Goal: Transaction & Acquisition: Purchase product/service

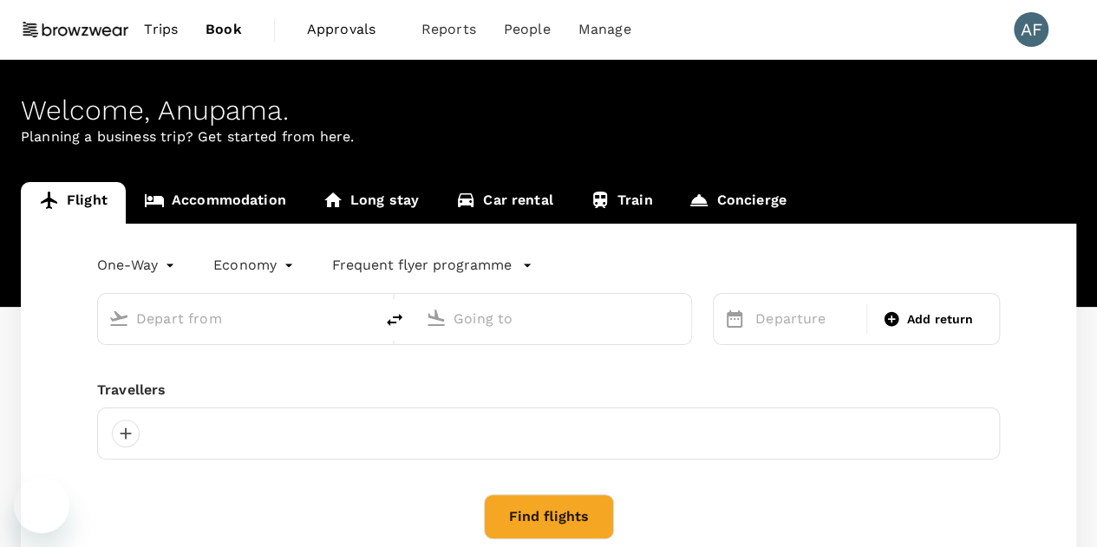
type input "roundtrip"
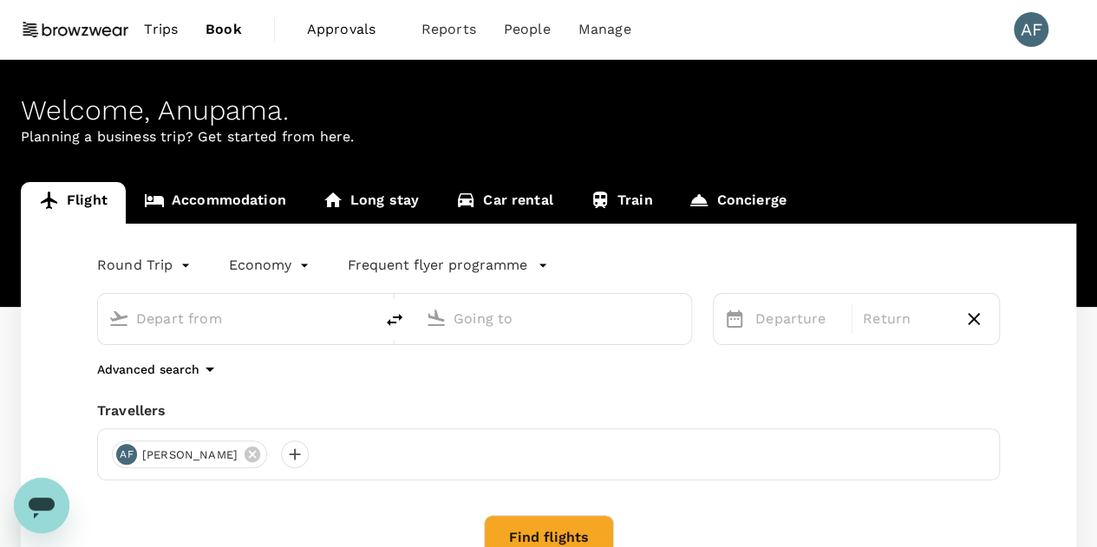
type input "[PERSON_NAME][GEOGRAPHIC_DATA][PERSON_NAME] (SYD)"
type input "Singapore Changi (SIN)"
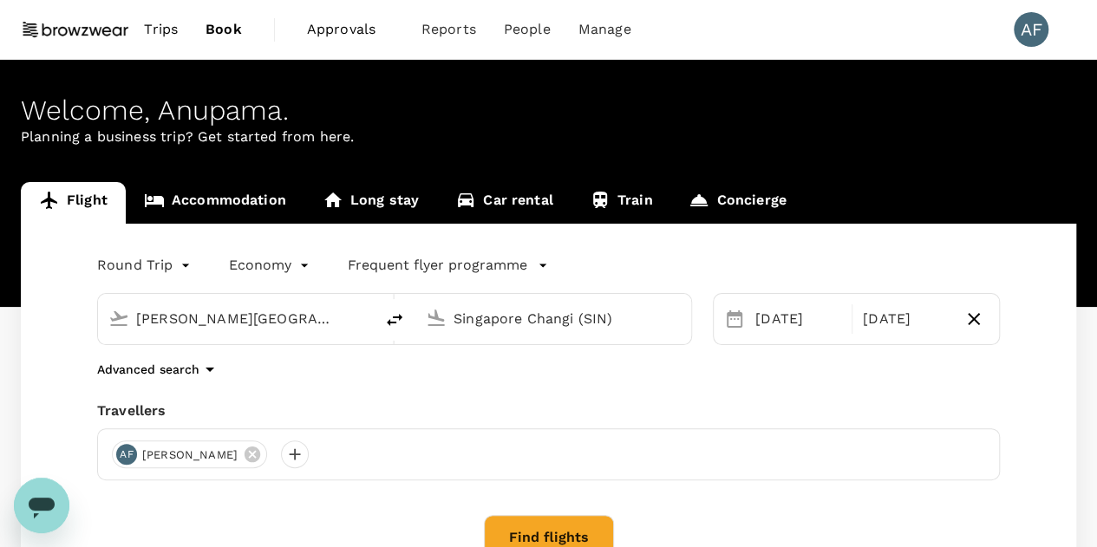
click at [748, 381] on div "Round Trip roundtrip Economy economy Frequent flyer programme [GEOGRAPHIC_DATA]…" at bounding box center [548, 423] width 1055 height 399
click at [541, 530] on button "Find flights" at bounding box center [549, 537] width 130 height 45
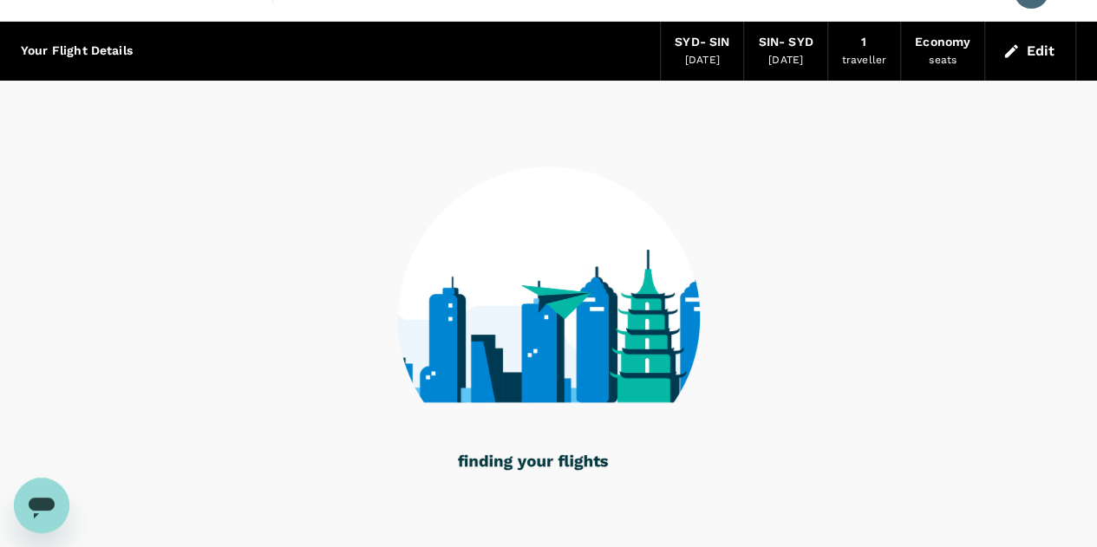
scroll to position [97, 0]
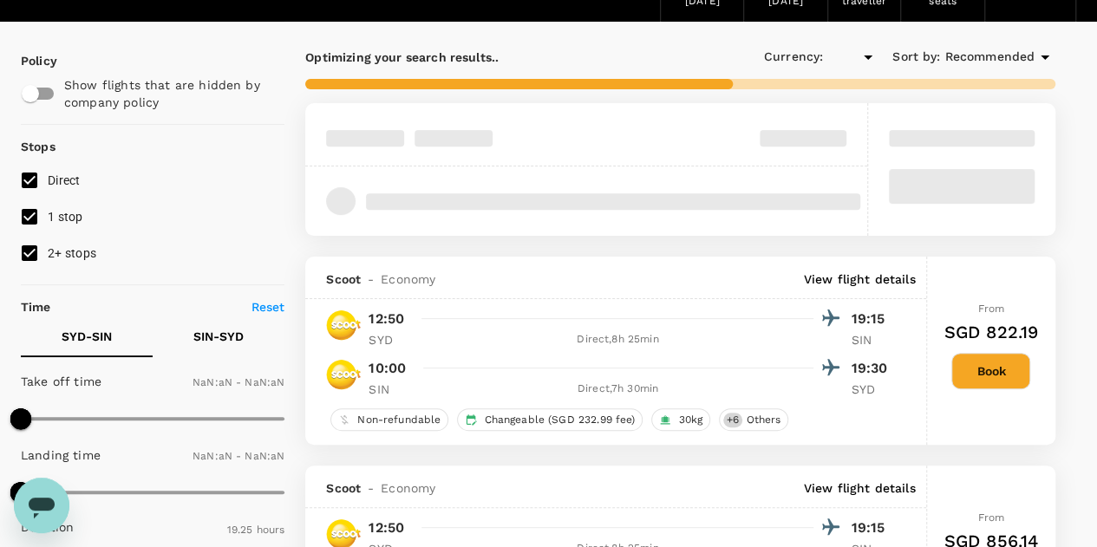
type input "SGD"
type input "1440"
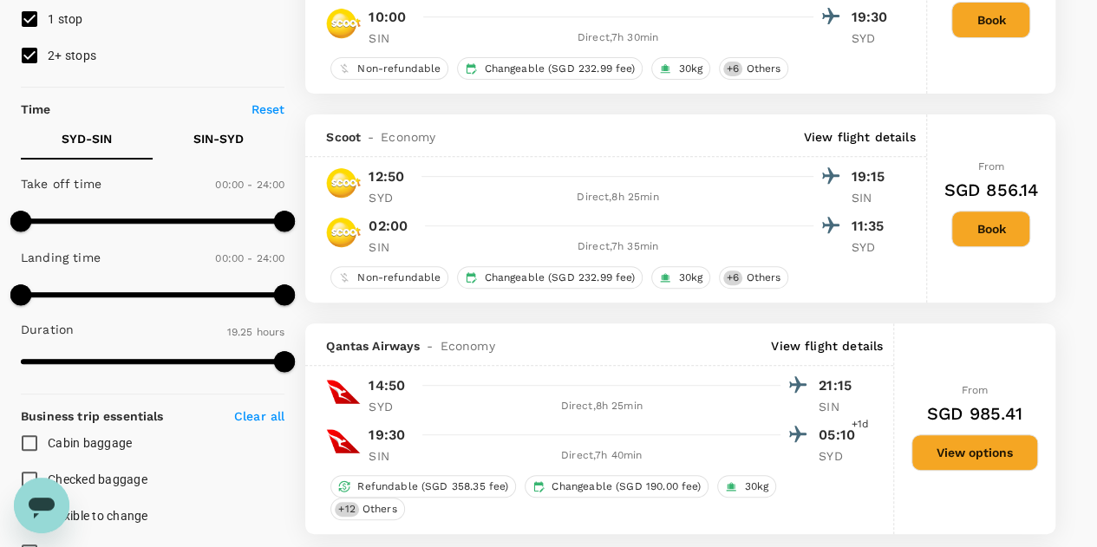
scroll to position [245, 0]
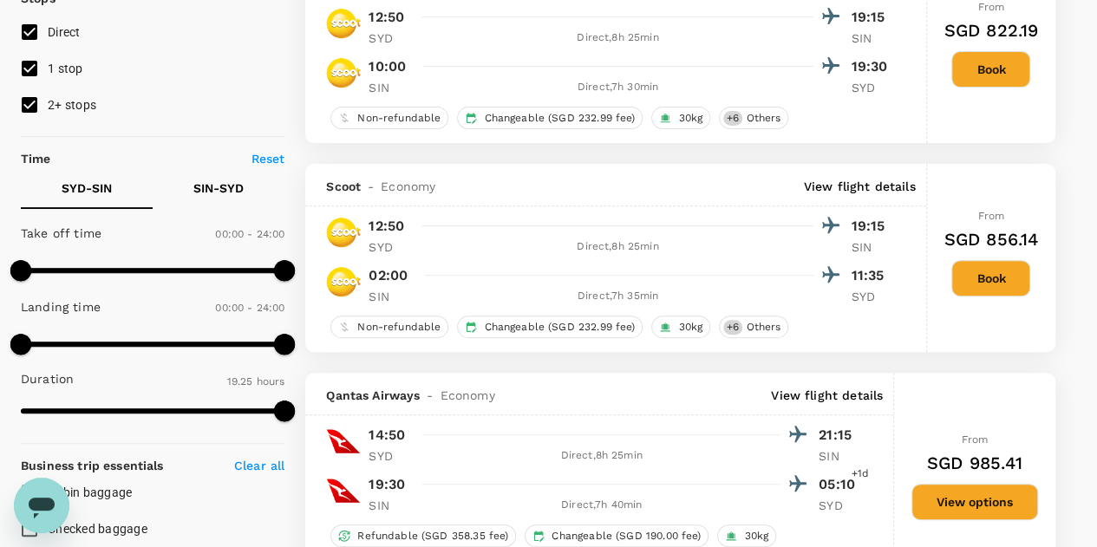
type input "1395"
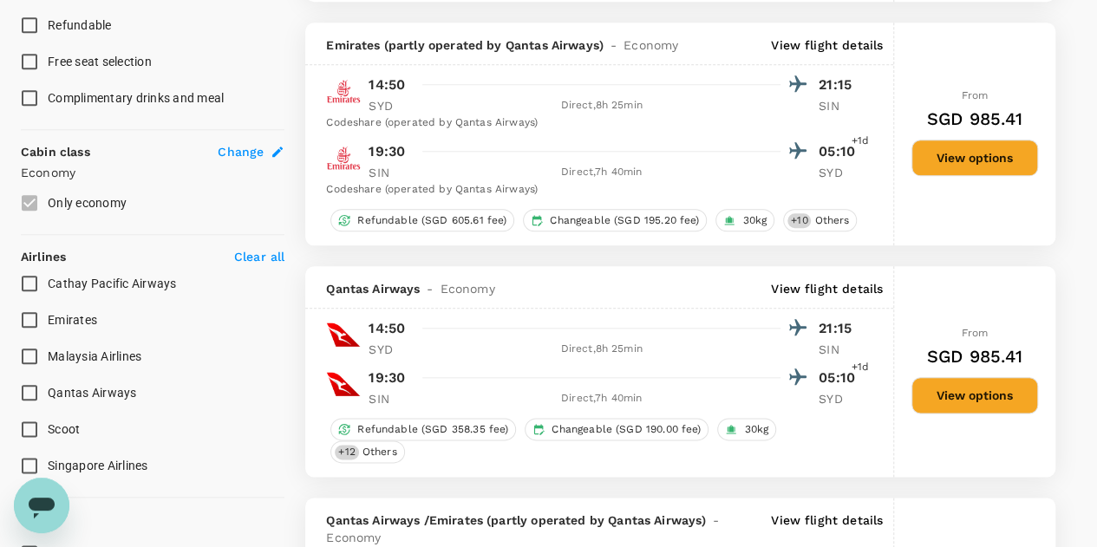
scroll to position [821, 0]
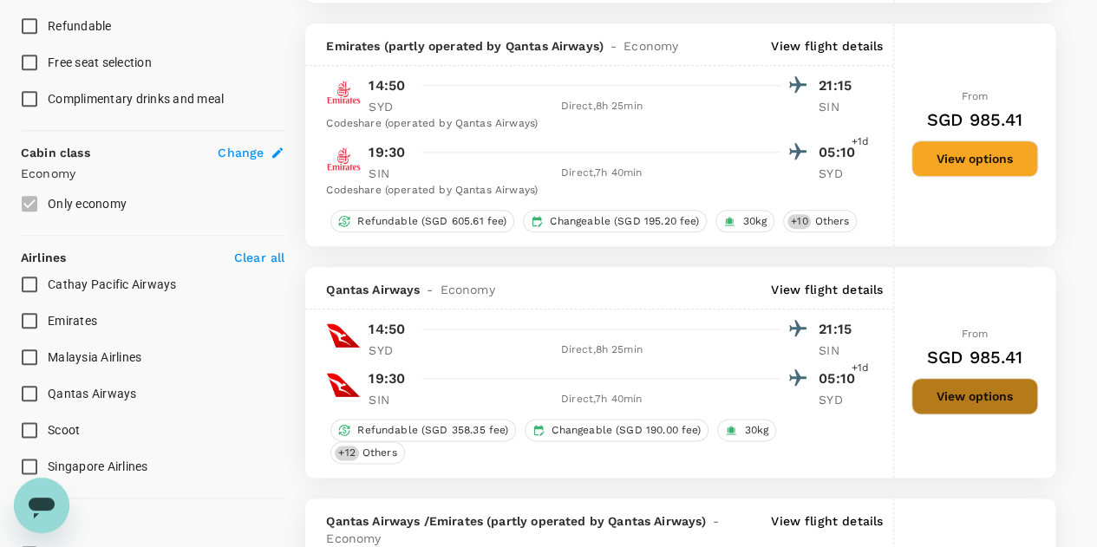
click at [967, 378] on button "View options" at bounding box center [974, 396] width 127 height 36
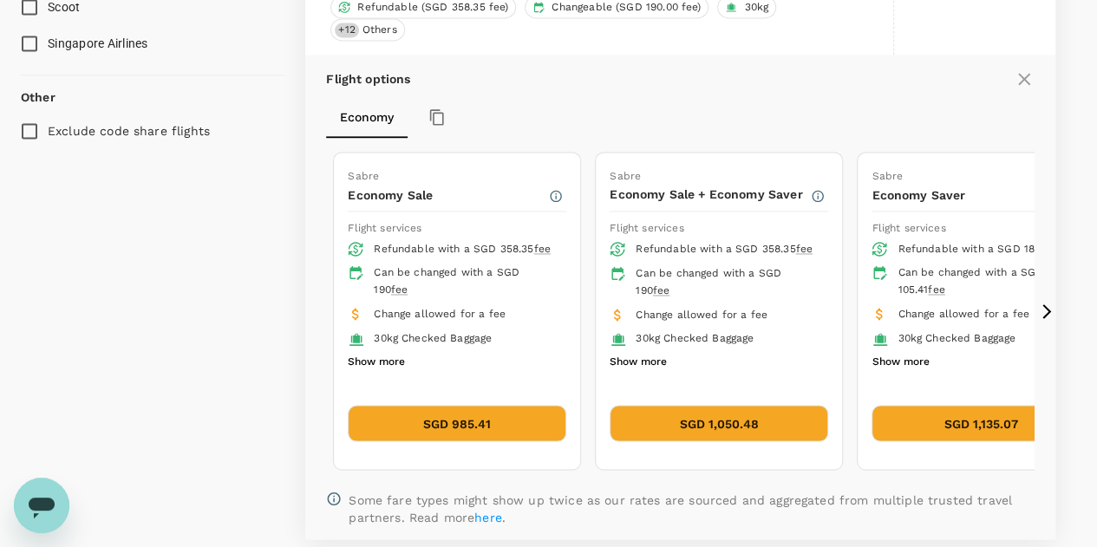
scroll to position [1251, 0]
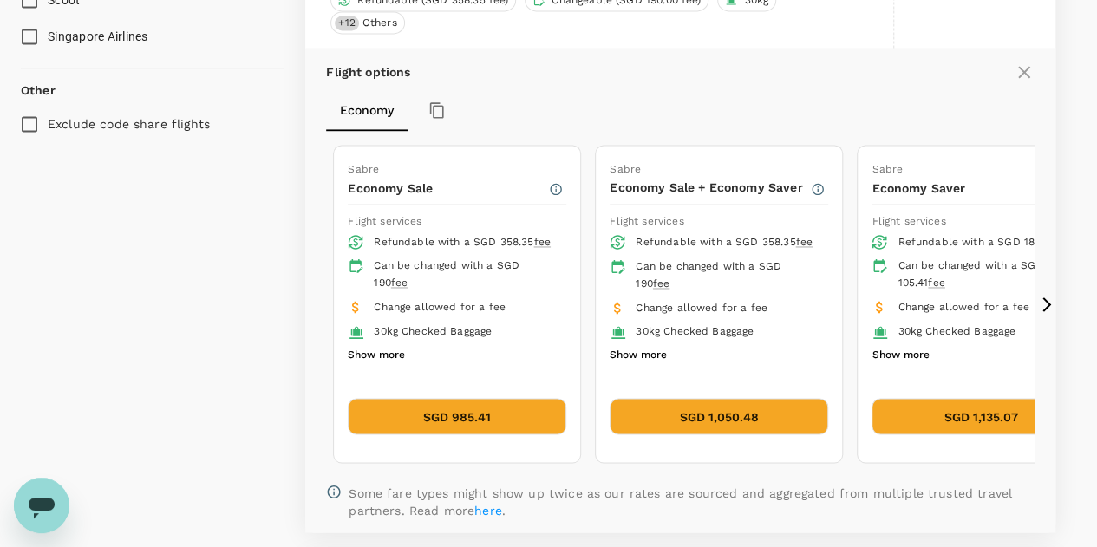
click at [505, 398] on button "SGD 985.41" at bounding box center [457, 416] width 218 height 36
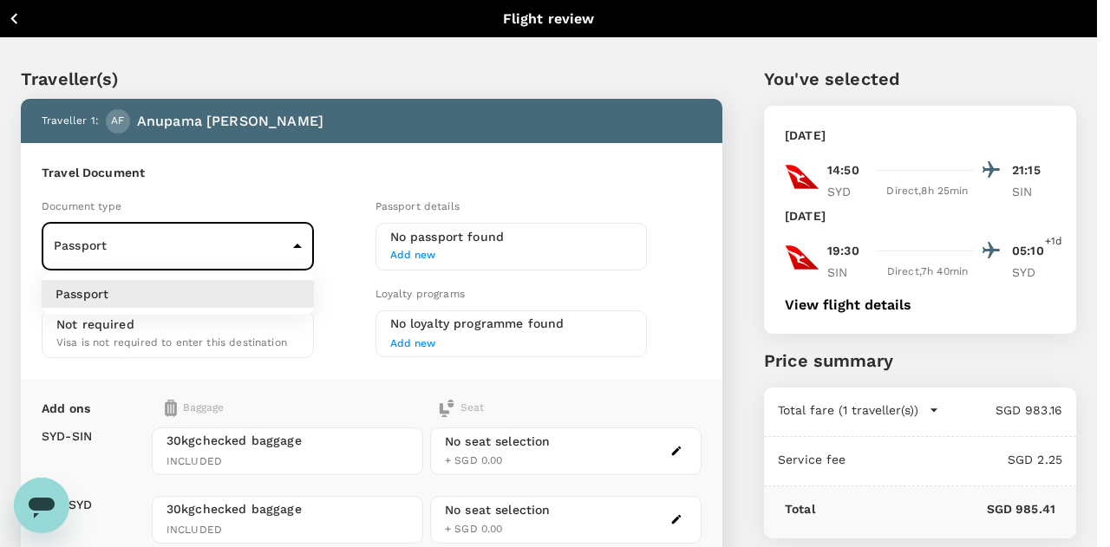
click at [219, 235] on body "Back to flight results Flight review Traveller(s) Traveller 1 : AF Anupama Fern…" at bounding box center [555, 407] width 1110 height 814
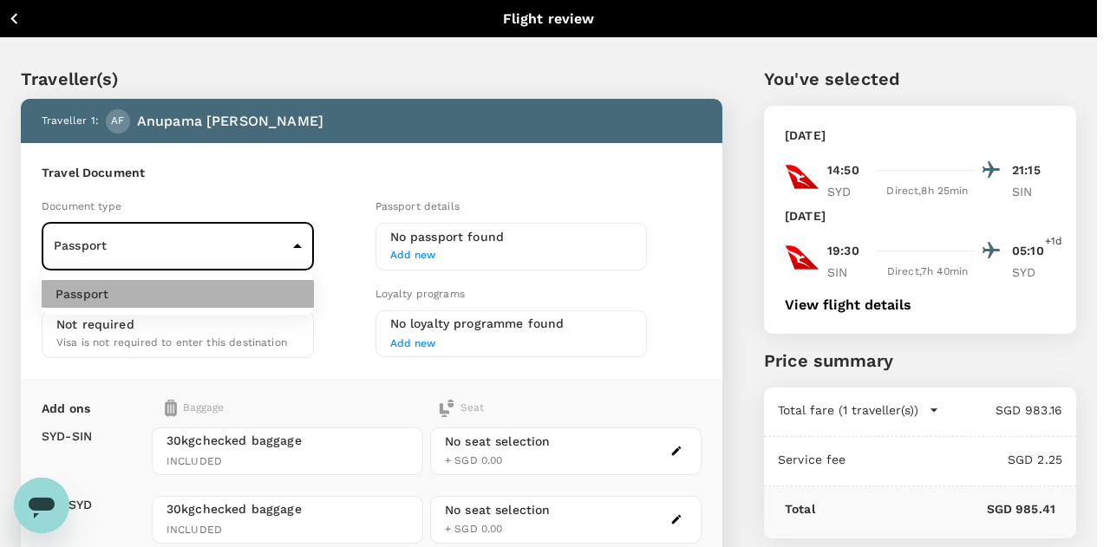
click at [210, 298] on li "Passport" at bounding box center [178, 294] width 272 height 28
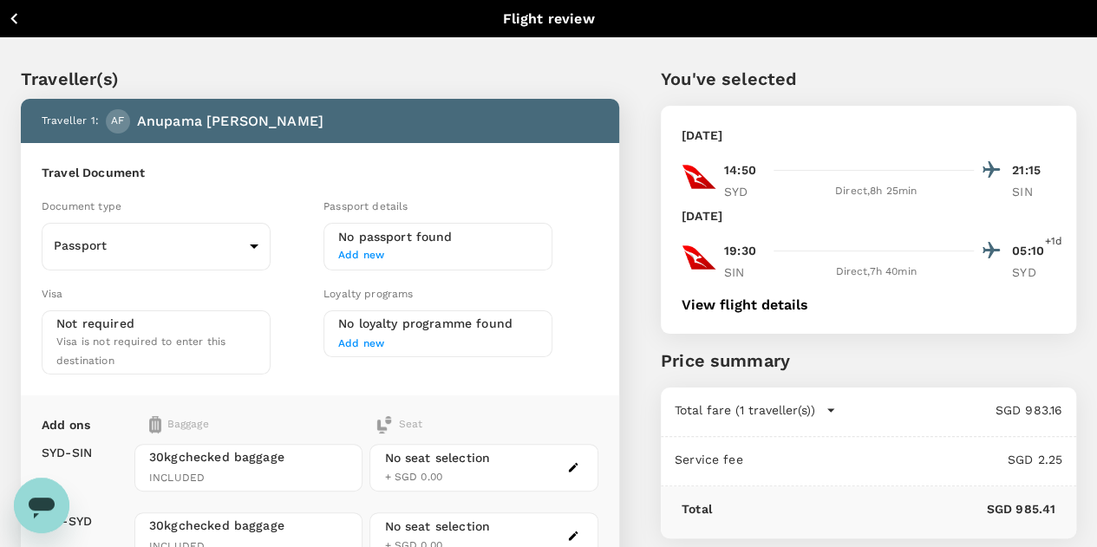
click at [415, 252] on span "Add new" at bounding box center [437, 255] width 199 height 17
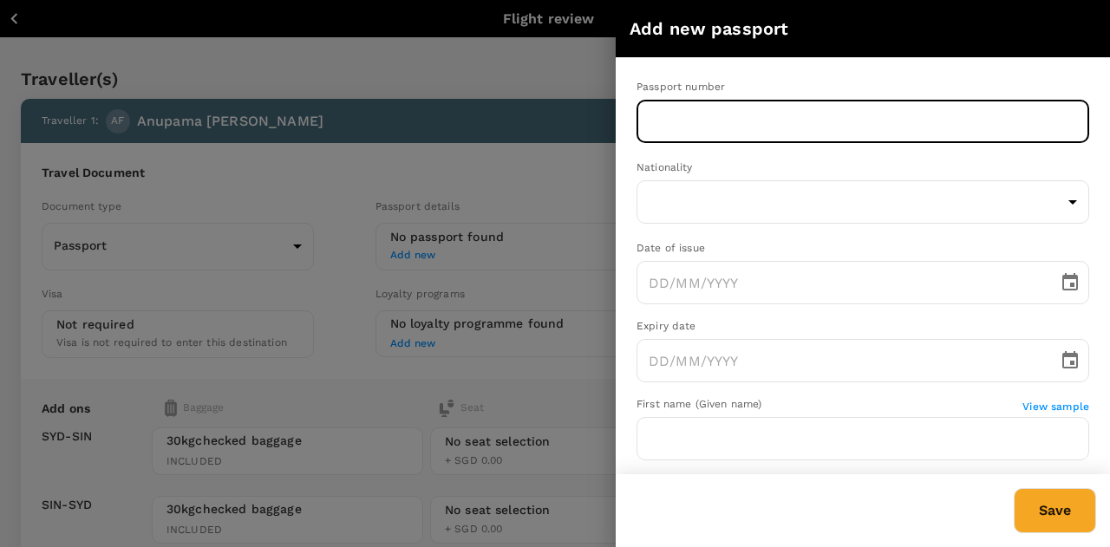
click at [740, 107] on input "text" at bounding box center [862, 121] width 452 height 43
click at [669, 121] on input "N9083580" at bounding box center [862, 121] width 452 height 43
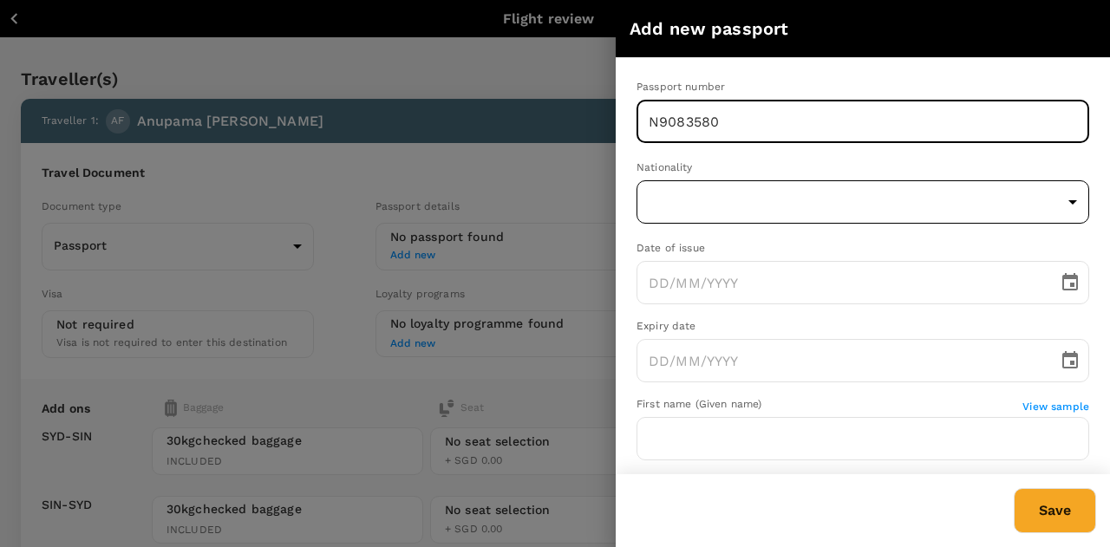
type input "N9083580"
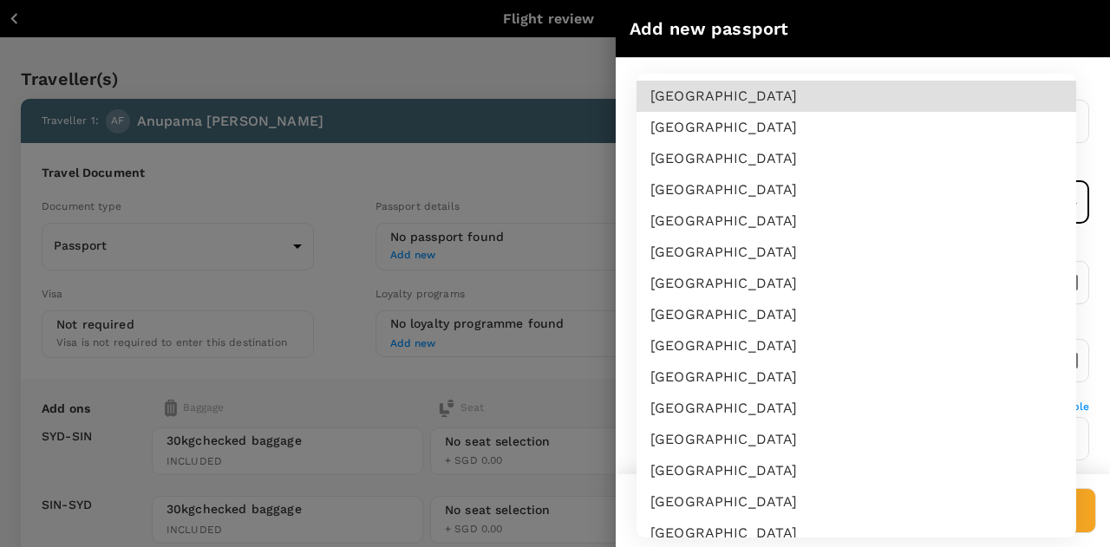
click at [682, 206] on body "Back to flight results Flight review Traveller(s) Traveller 1 : AF Anupama Fern…" at bounding box center [555, 407] width 1110 height 814
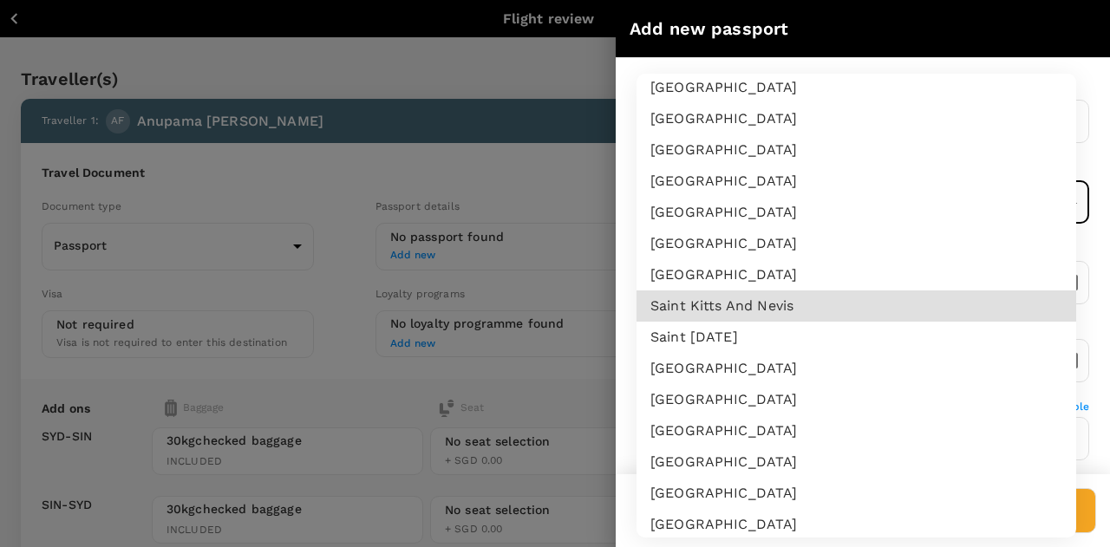
scroll to position [4970, 0]
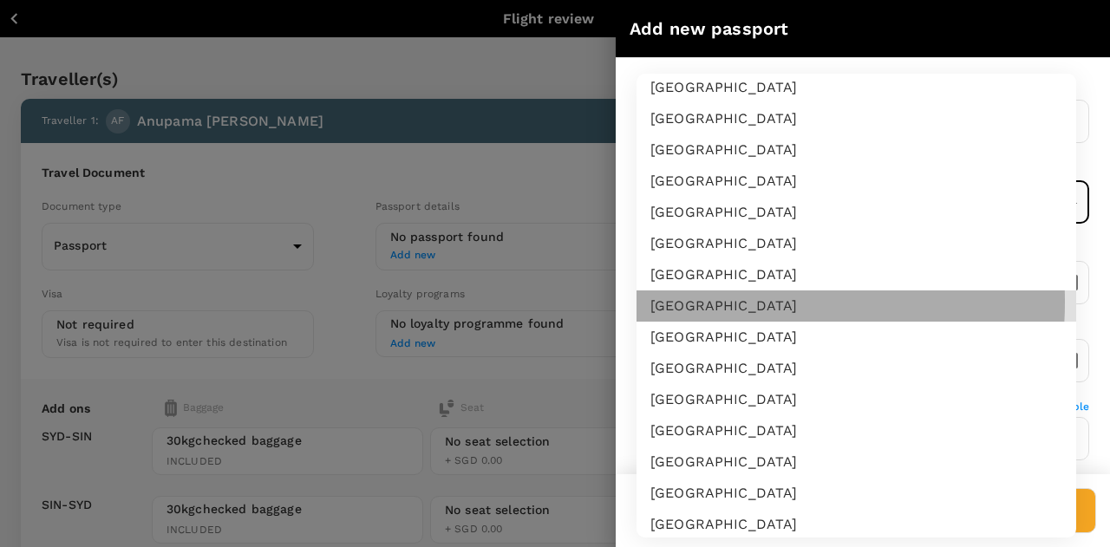
click at [703, 301] on li "Sri Lanka" at bounding box center [855, 305] width 439 height 31
type input "LK"
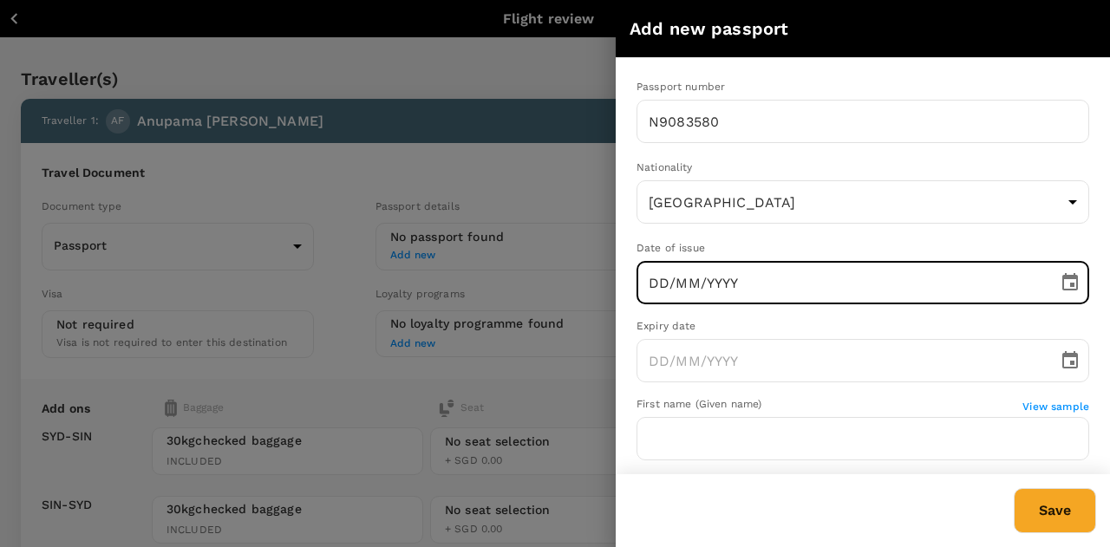
click at [710, 292] on input "DD/MM/YYYY" at bounding box center [840, 282] width 409 height 43
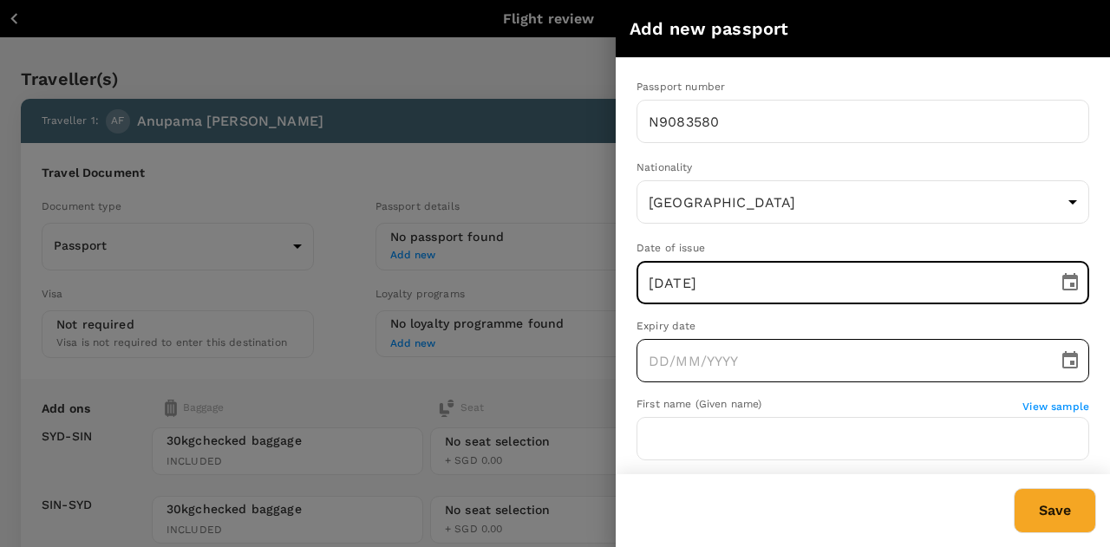
type input "18/10/2021"
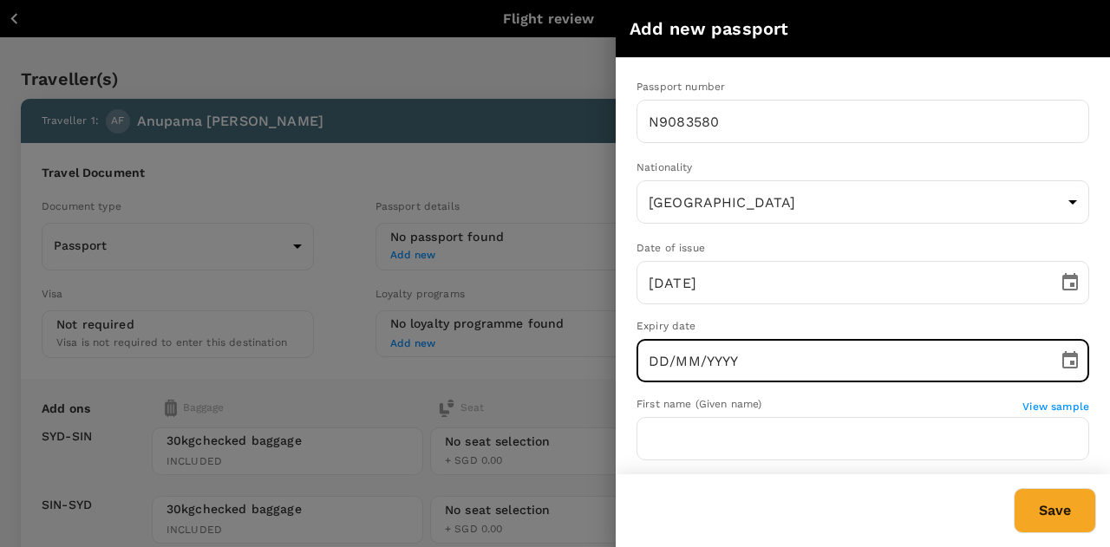
click at [725, 342] on input "DD/MM/YYYY" at bounding box center [840, 360] width 409 height 43
type input "18/10/2031"
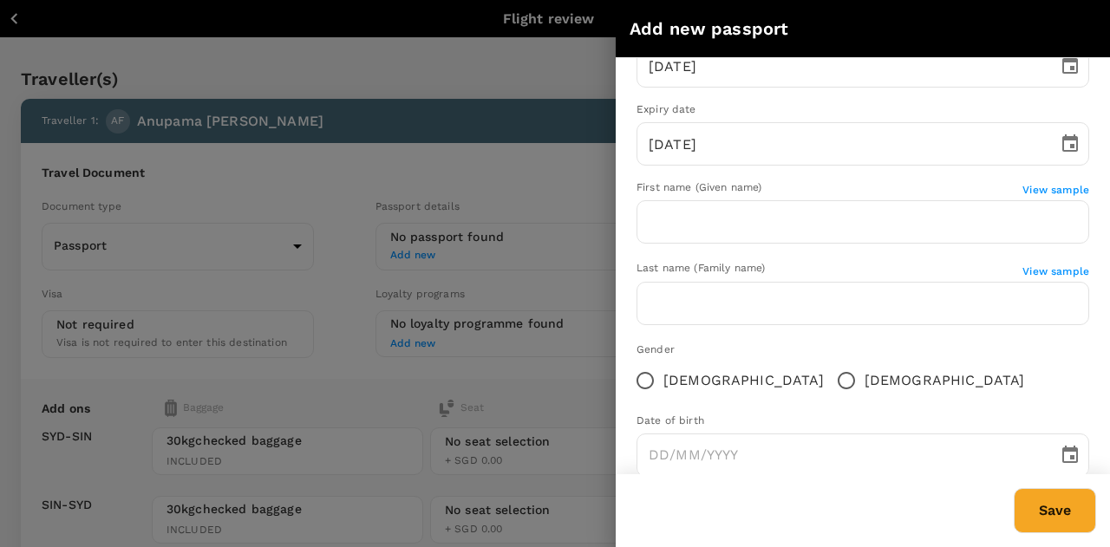
scroll to position [252, 0]
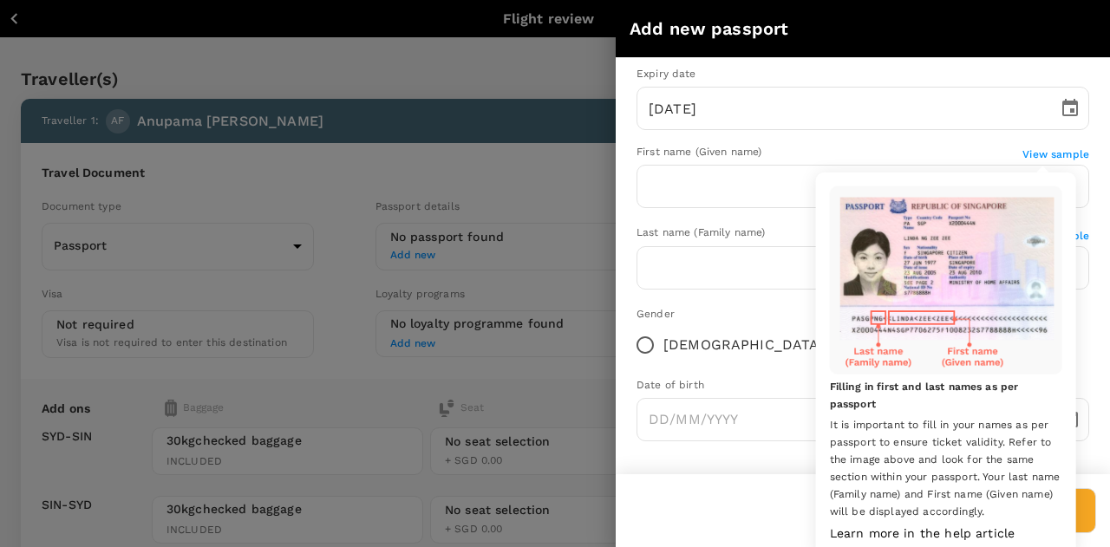
click at [1044, 157] on span "View sample" at bounding box center [1055, 154] width 67 height 12
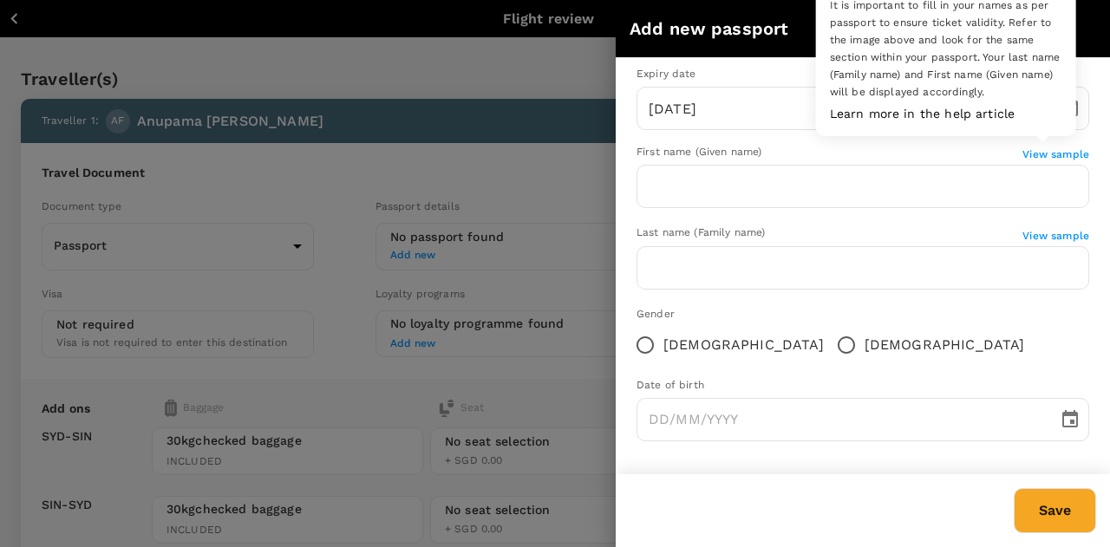
click at [1032, 151] on span "View sample" at bounding box center [1055, 154] width 67 height 12
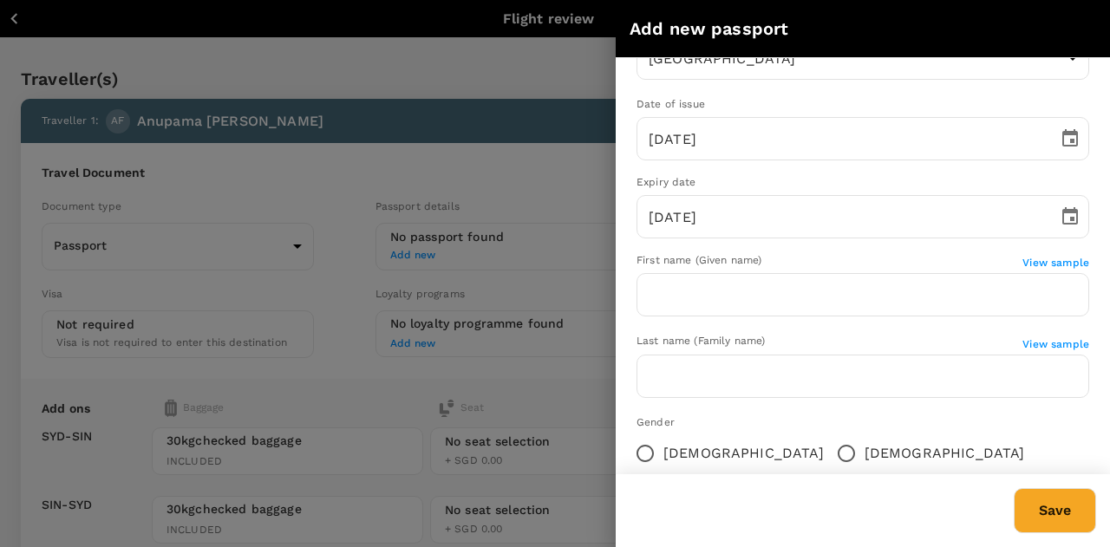
scroll to position [140, 0]
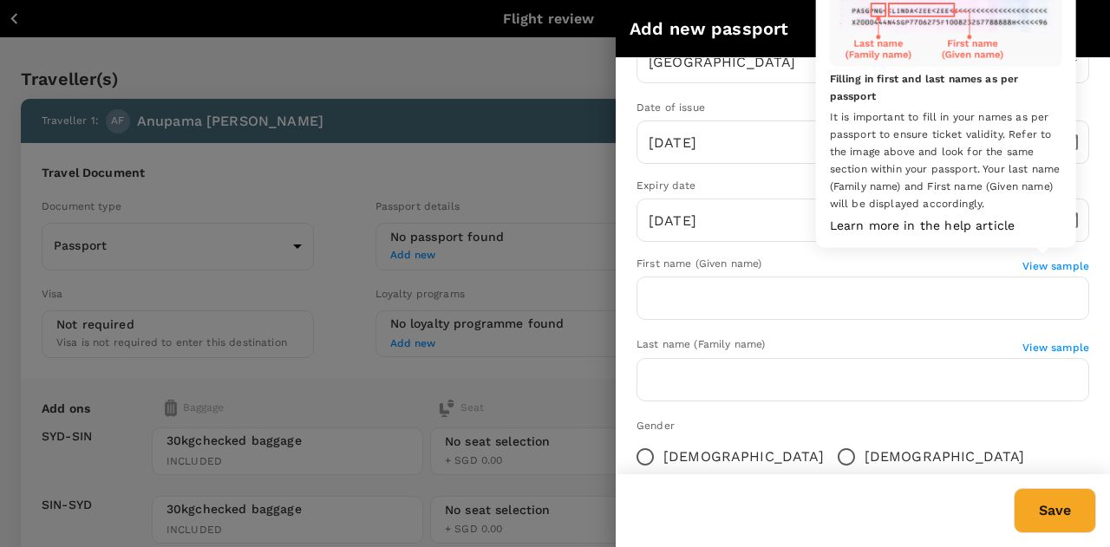
click at [1053, 263] on span "View sample" at bounding box center [1055, 266] width 67 height 12
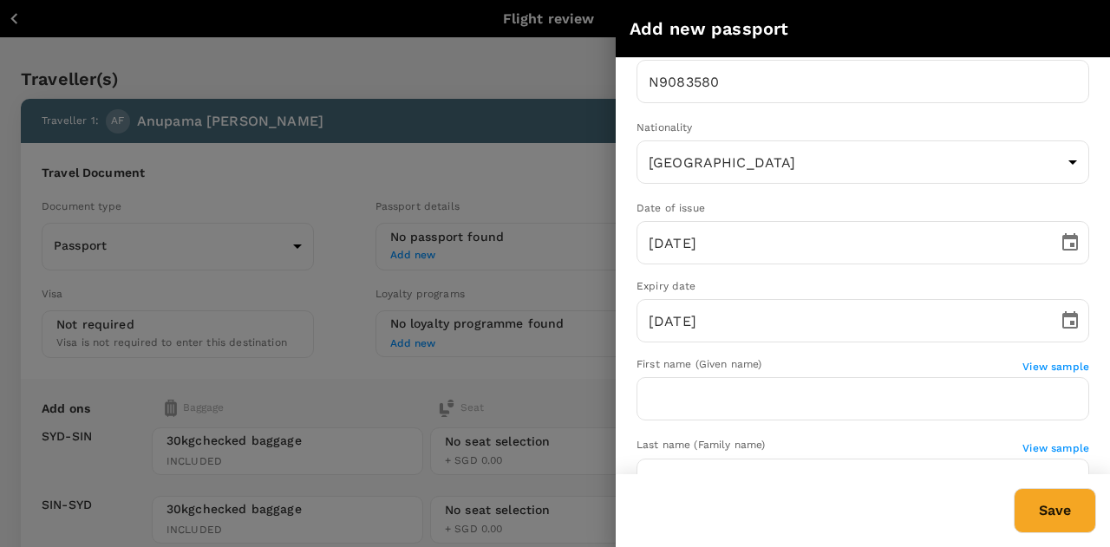
scroll to position [0, 0]
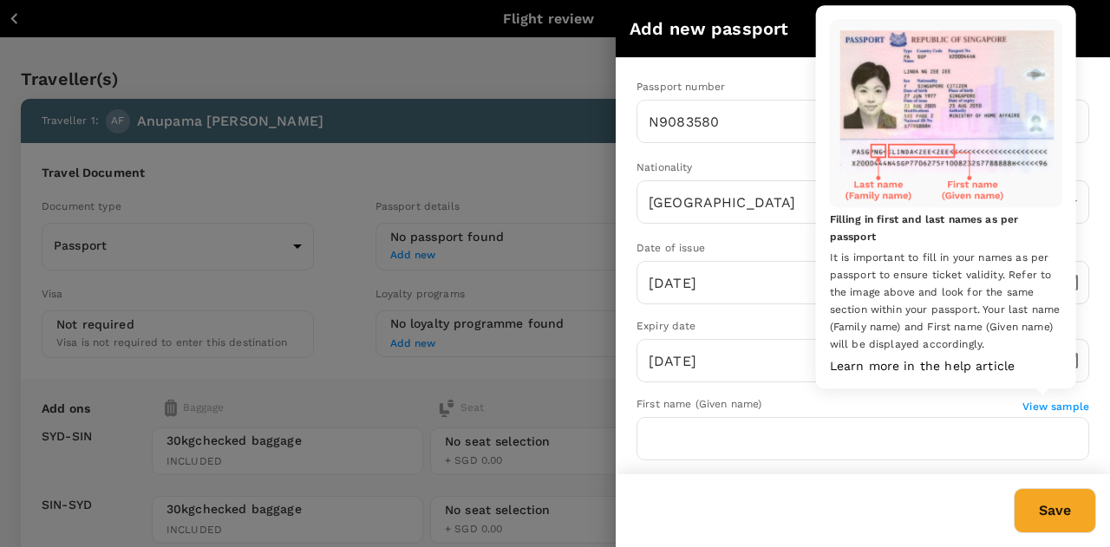
click at [1058, 402] on span "View sample" at bounding box center [1055, 406] width 67 height 12
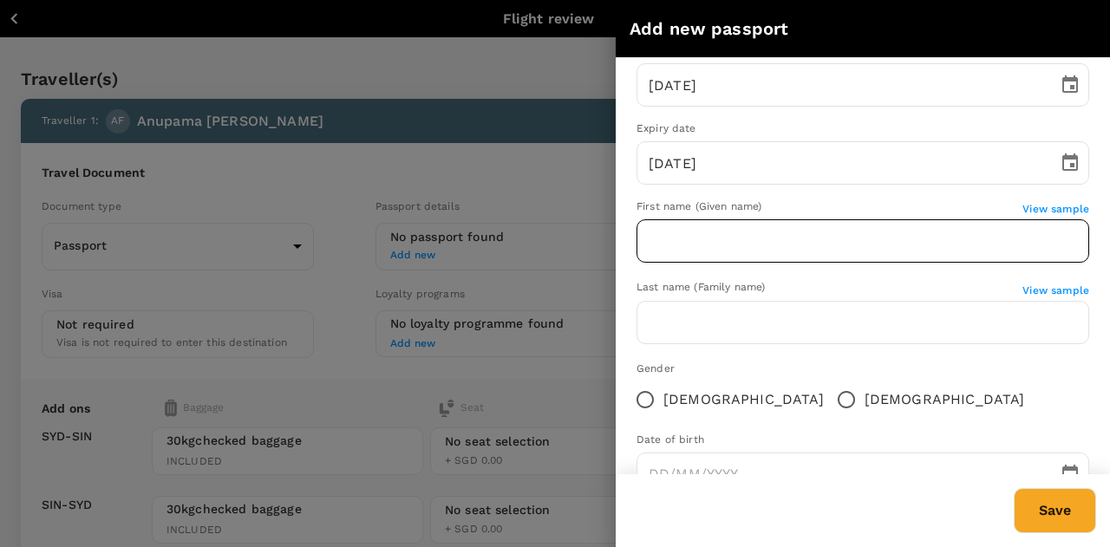
scroll to position [201, 0]
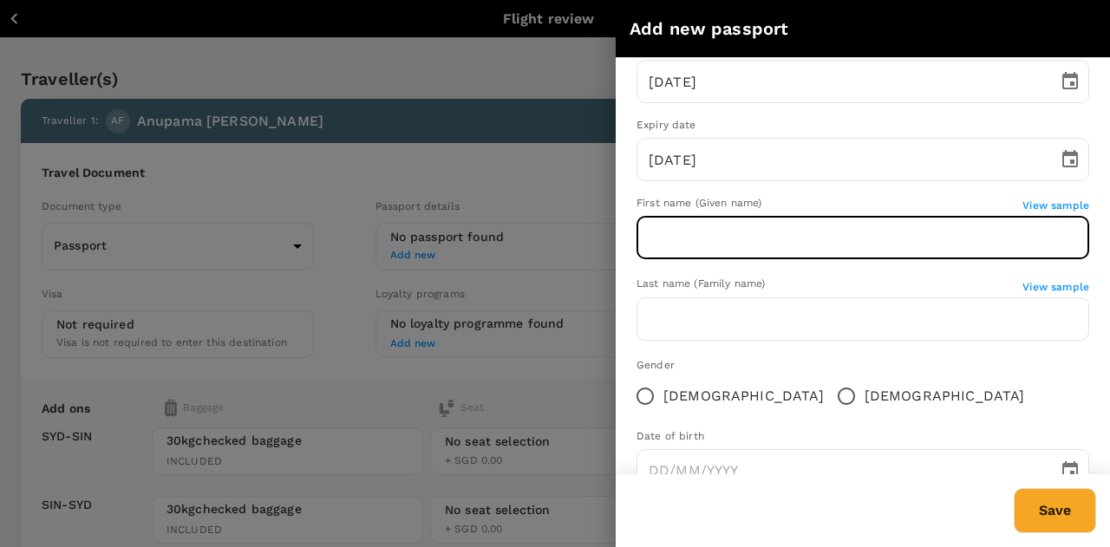
click at [688, 247] on input "text" at bounding box center [862, 237] width 452 height 43
click at [673, 233] on input "RATHUGAMAGEANUPAMAPRASADINI" at bounding box center [862, 237] width 452 height 43
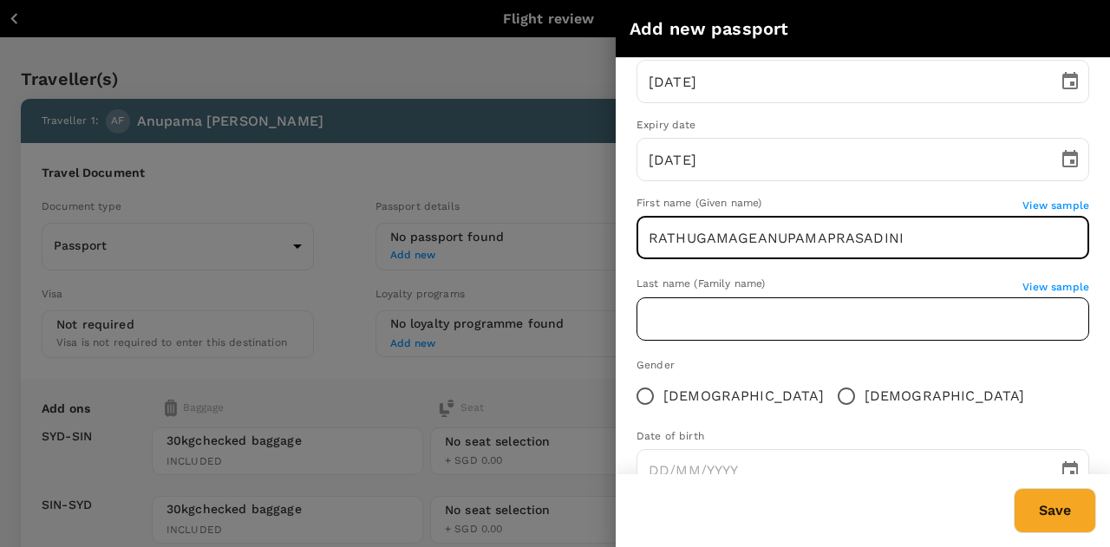
type input "RATHUGAMAGEANUPAMAPRASADINI"
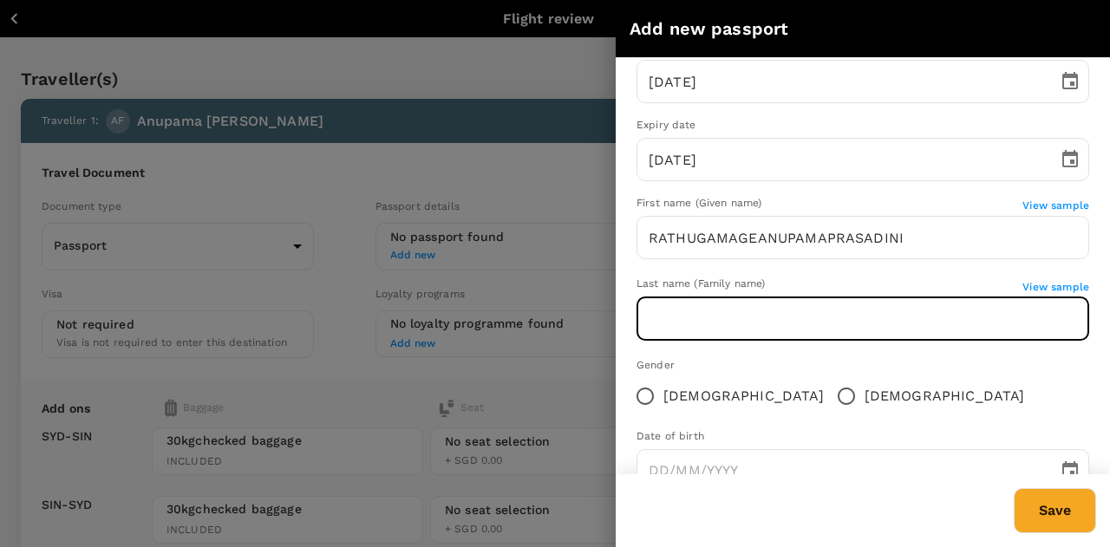
click at [687, 328] on input "text" at bounding box center [862, 318] width 452 height 43
type input "FERNANDO"
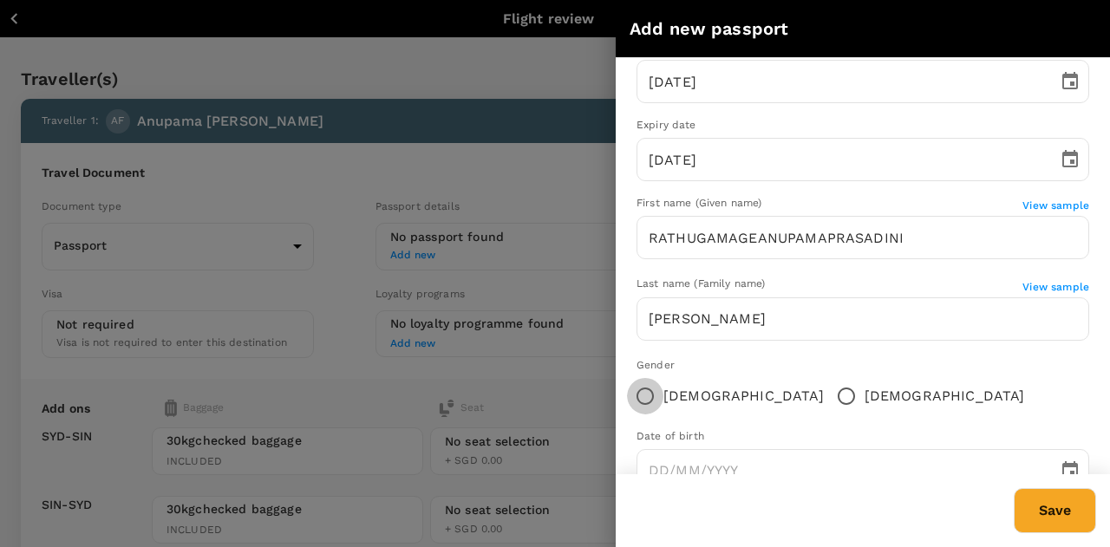
click at [649, 394] on input "Female" at bounding box center [645, 396] width 36 height 36
radio input "true"
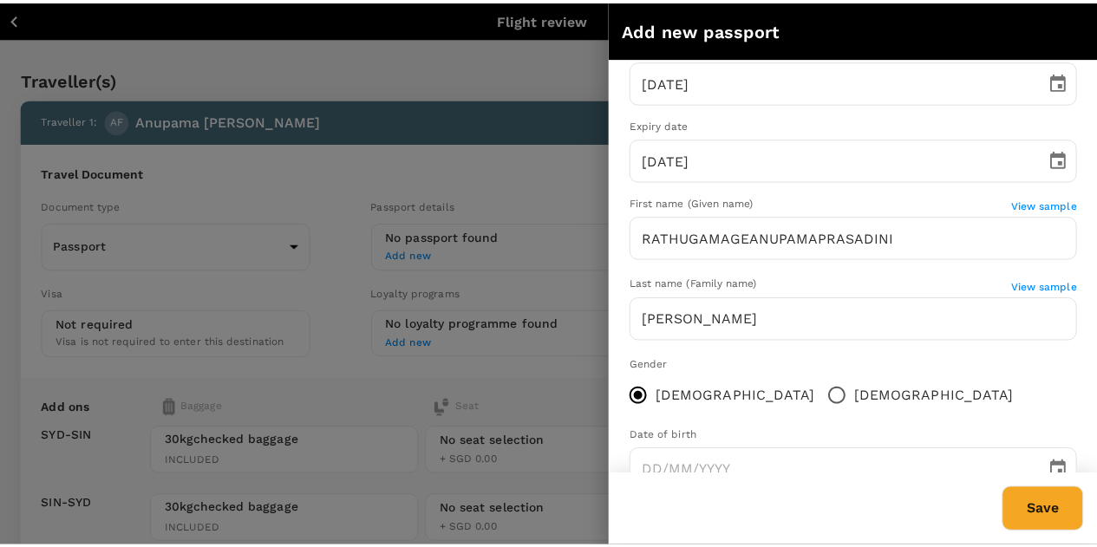
scroll to position [252, 0]
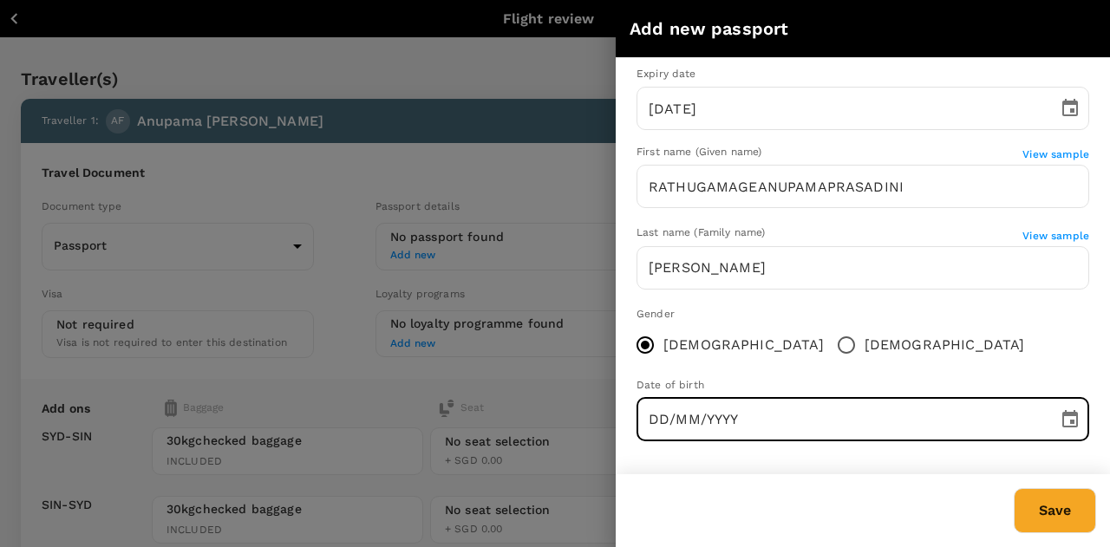
click at [794, 398] on input "DD/MM/YYYY" at bounding box center [840, 419] width 409 height 43
type input "08/03/1991"
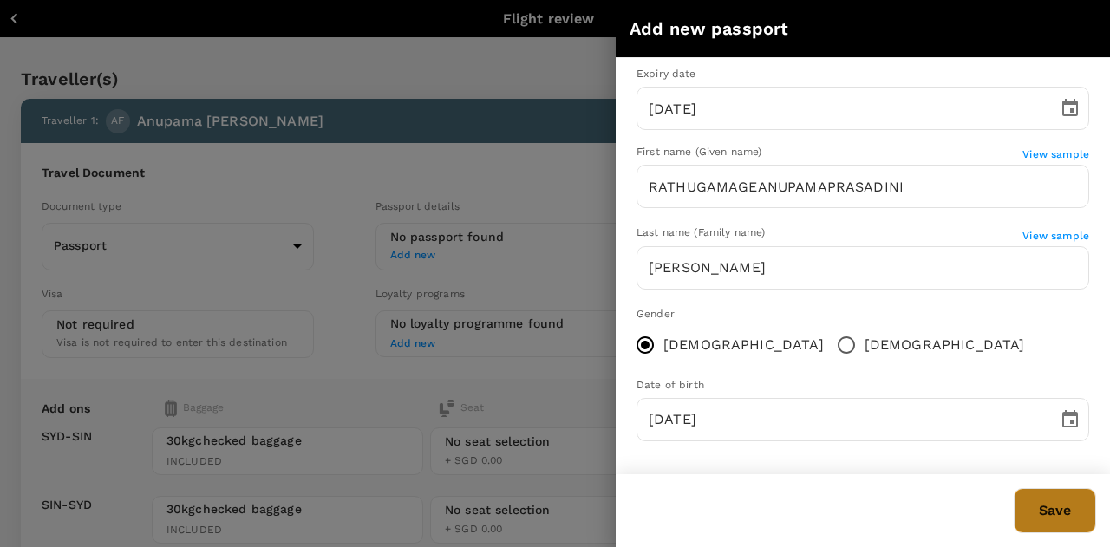
click at [1064, 510] on button "Save" at bounding box center [1054, 510] width 82 height 45
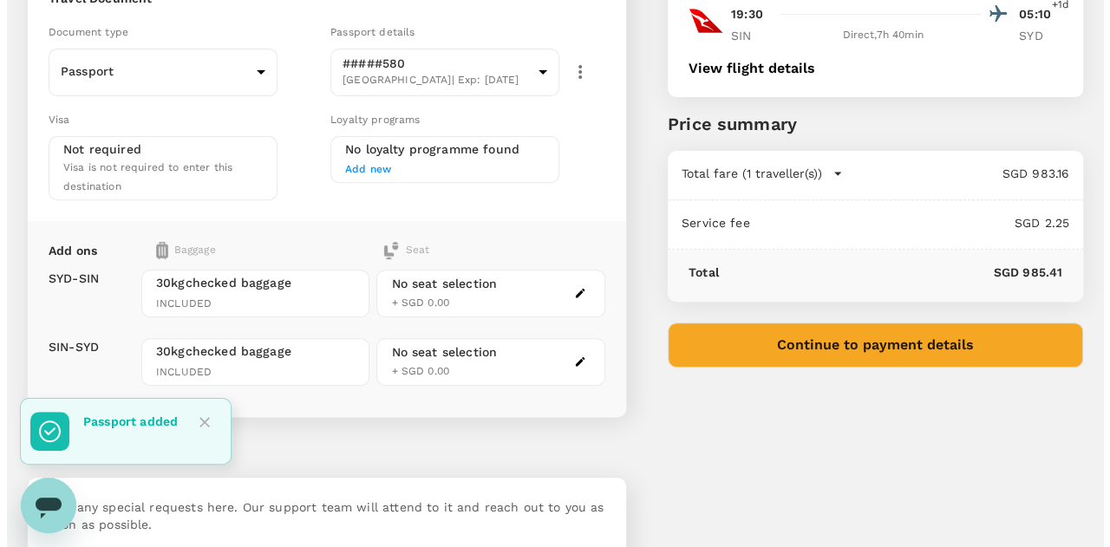
scroll to position [243, 0]
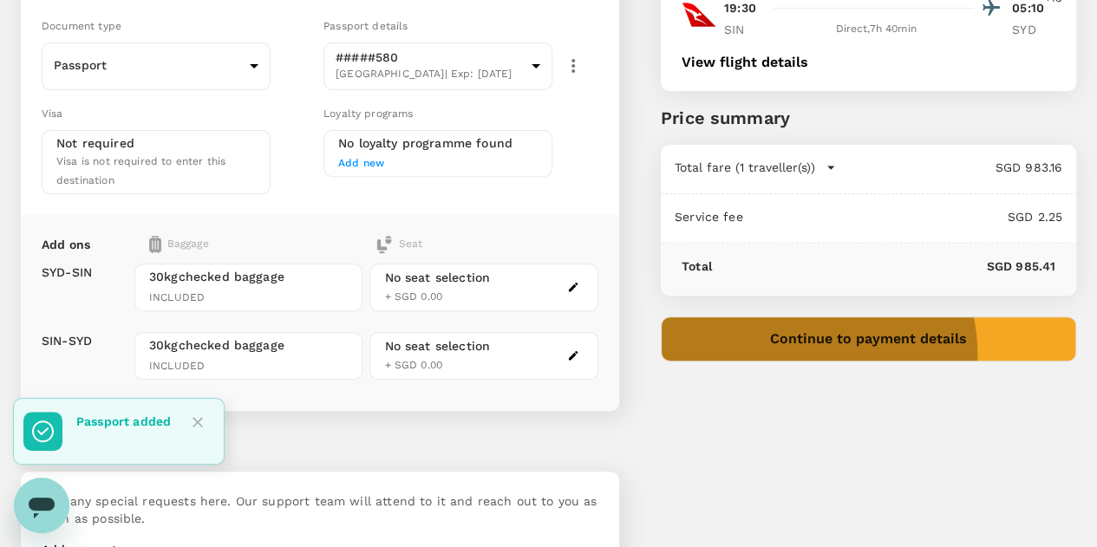
click at [893, 353] on button "Continue to payment details" at bounding box center [868, 338] width 415 height 45
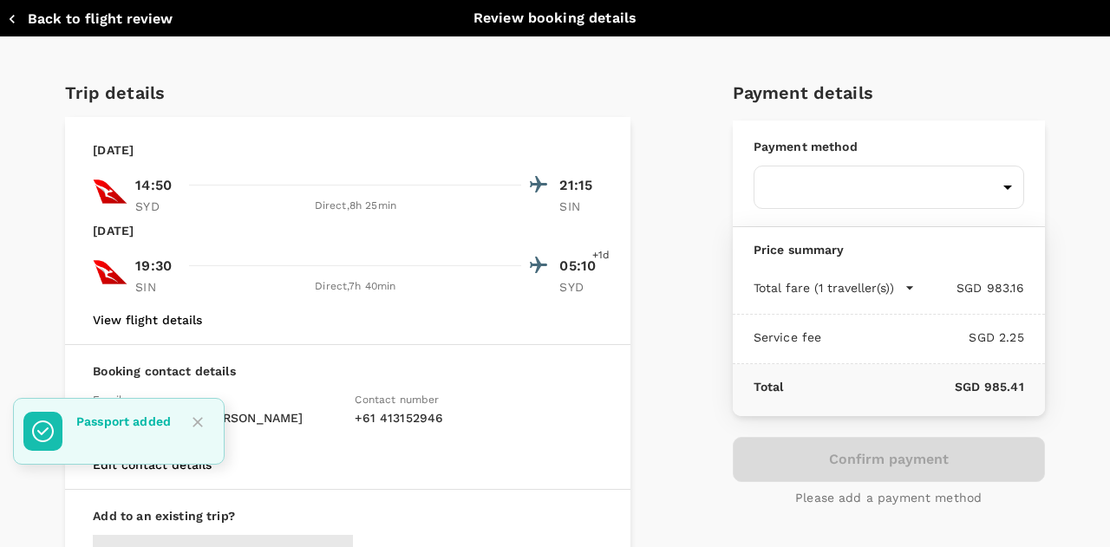
type input "9a155038-07a2-4c3b-a2f5-bce54f173f01"
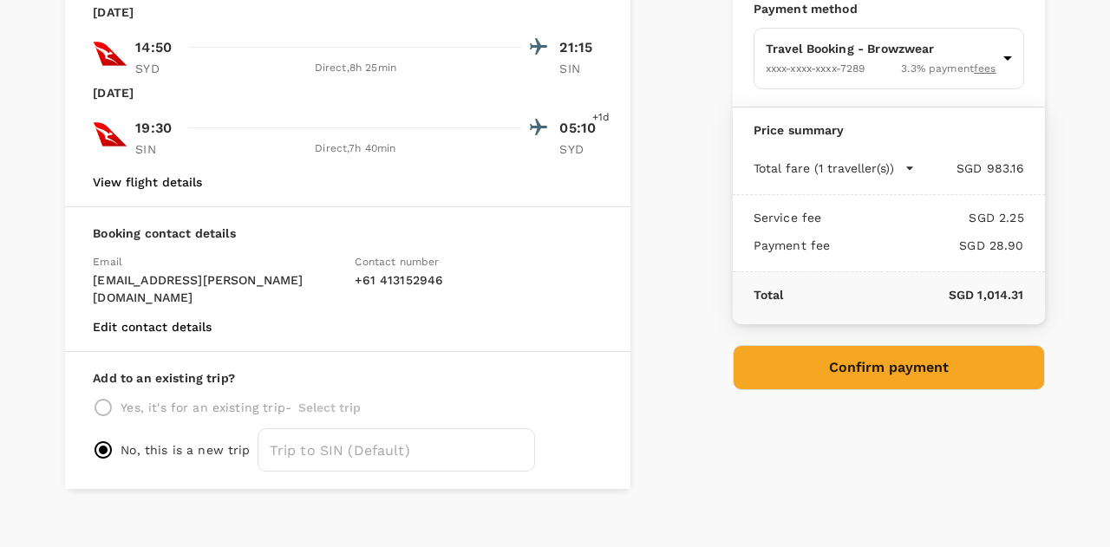
scroll to position [139, 0]
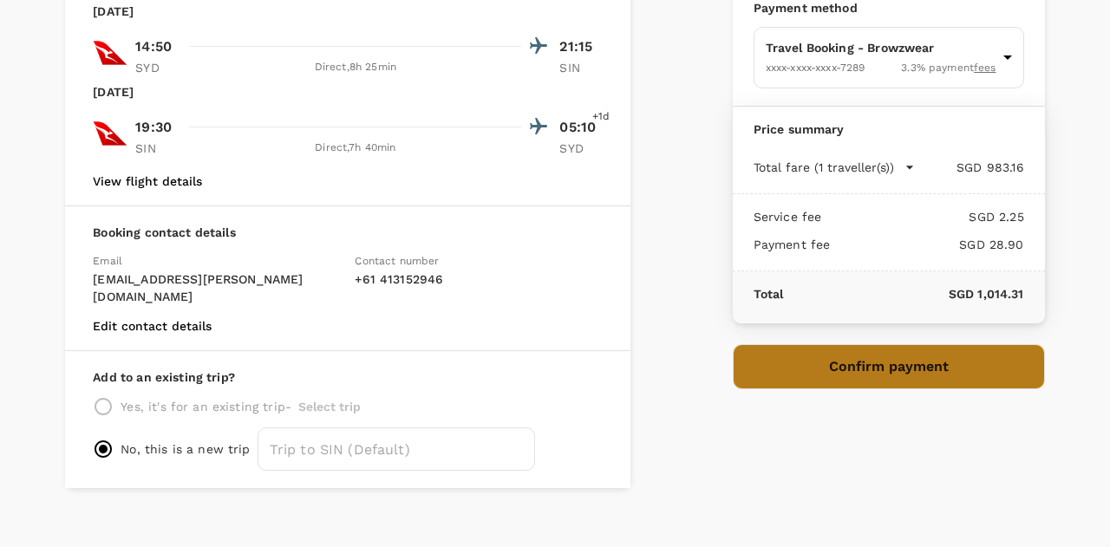
click at [895, 369] on button "Confirm payment" at bounding box center [888, 366] width 312 height 45
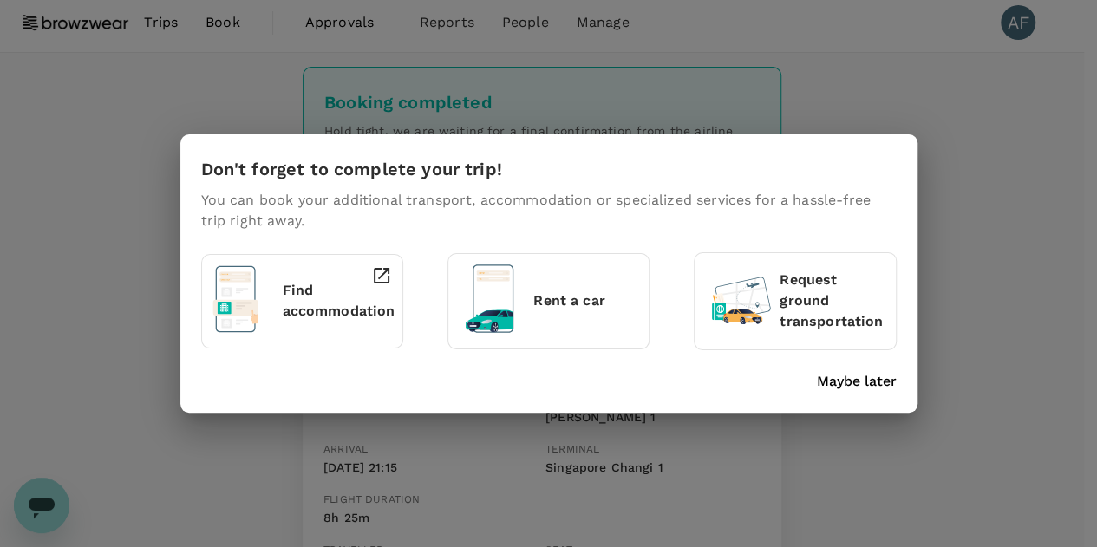
scroll to position [10, 0]
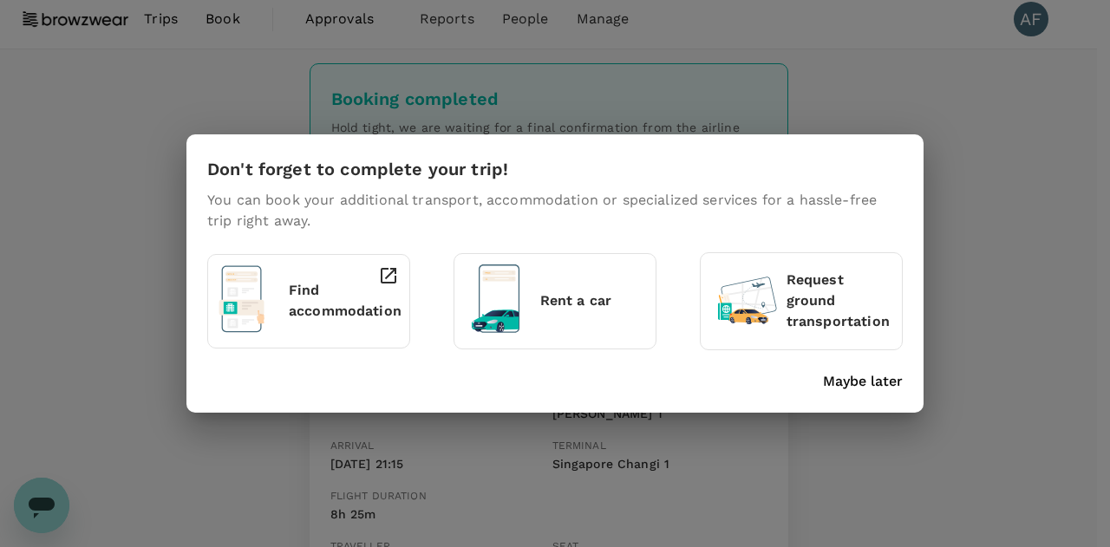
click at [889, 376] on p "Maybe later" at bounding box center [863, 381] width 80 height 21
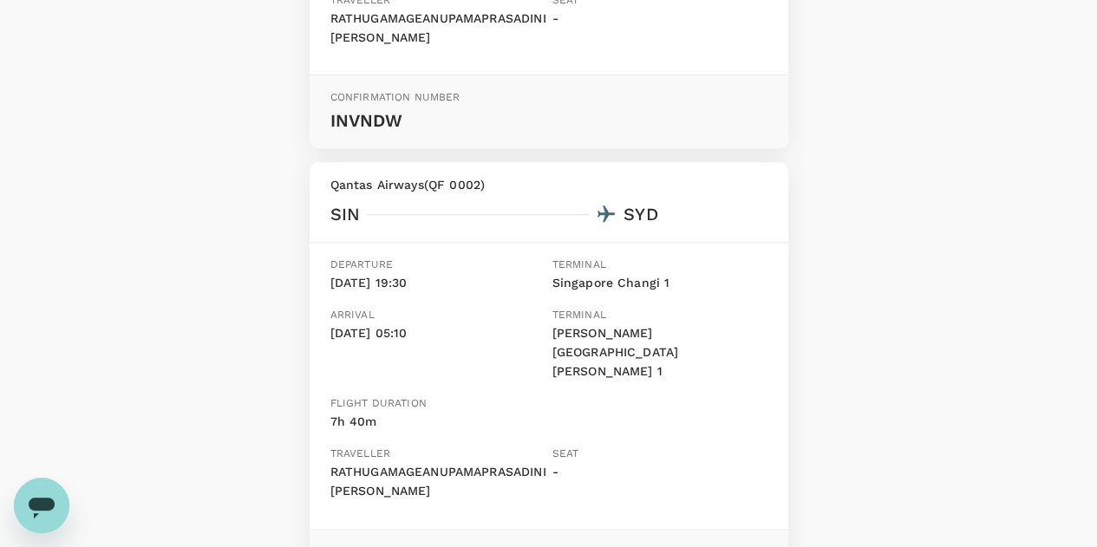
scroll to position [693, 0]
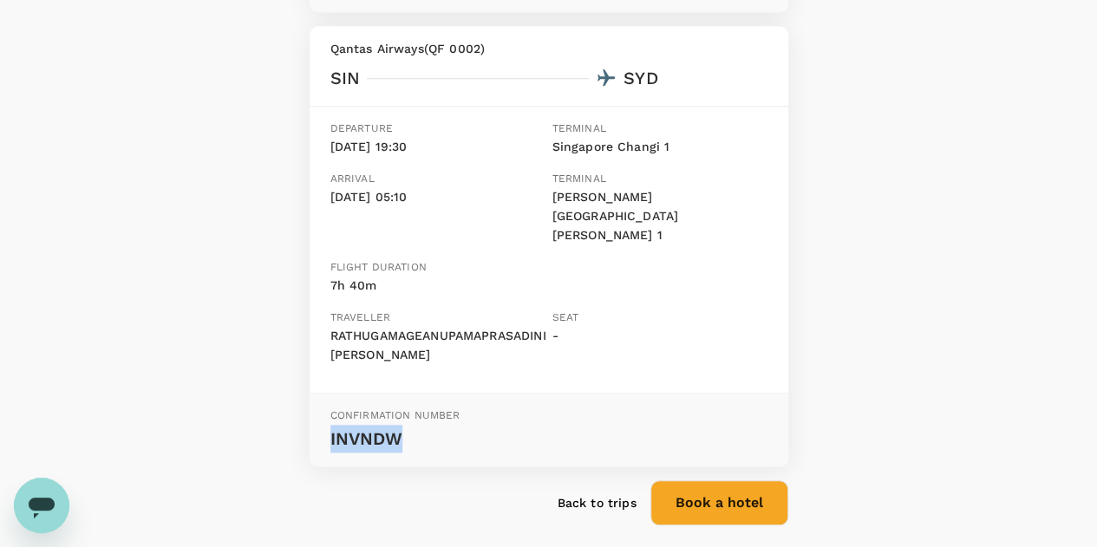
drag, startPoint x: 403, startPoint y: 362, endPoint x: 327, endPoint y: 364, distance: 76.3
click at [327, 394] on div "Confirmation number INVNDW" at bounding box center [548, 430] width 478 height 73
copy p "INVNDW"
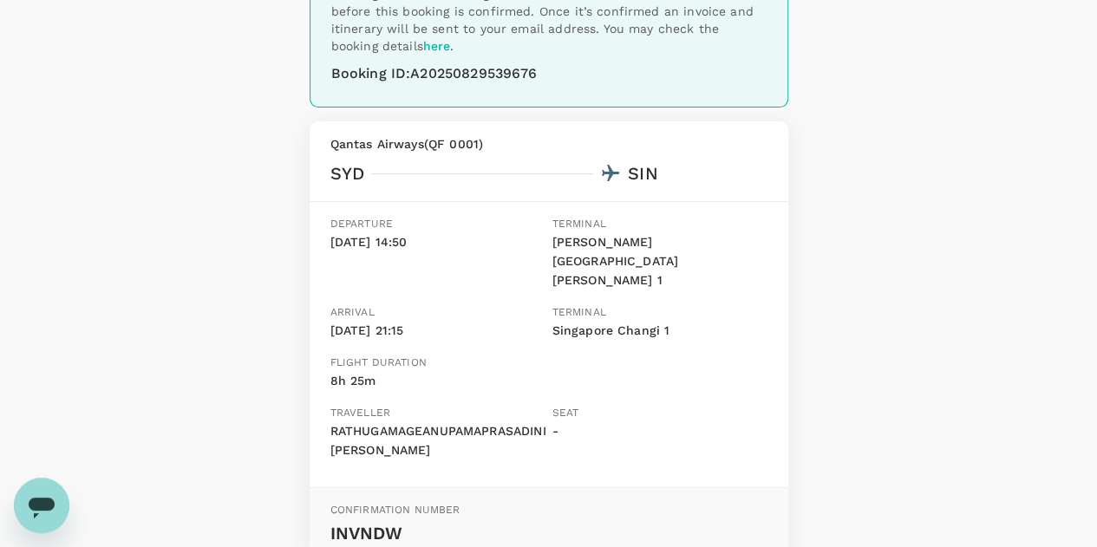
scroll to position [0, 0]
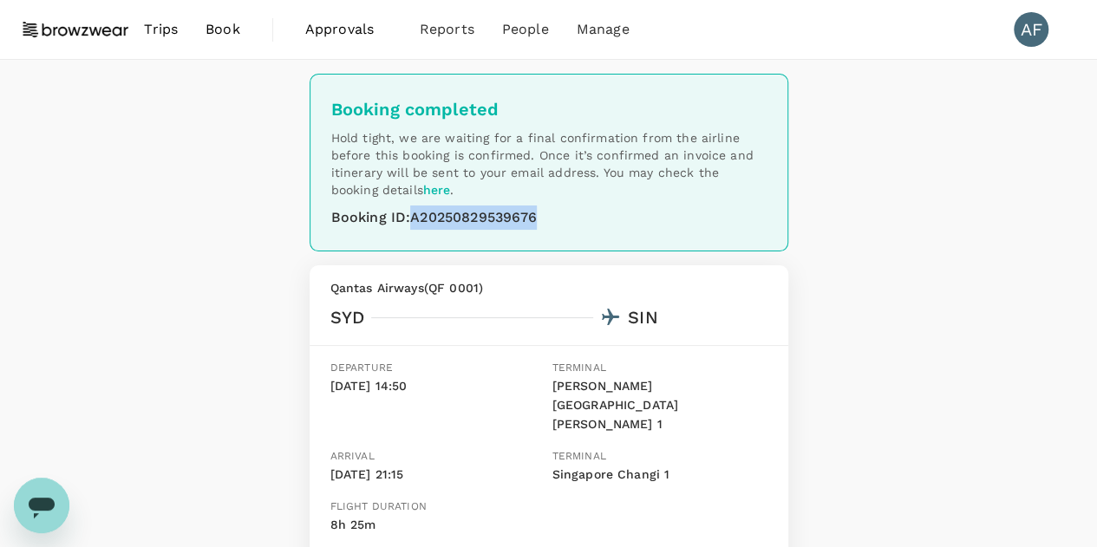
drag, startPoint x: 544, startPoint y: 216, endPoint x: 414, endPoint y: 225, distance: 130.3
click at [414, 225] on div "Booking ID : A20250829539676" at bounding box center [548, 217] width 435 height 24
copy div "A20250829539676"
